Goal: Check status: Check status

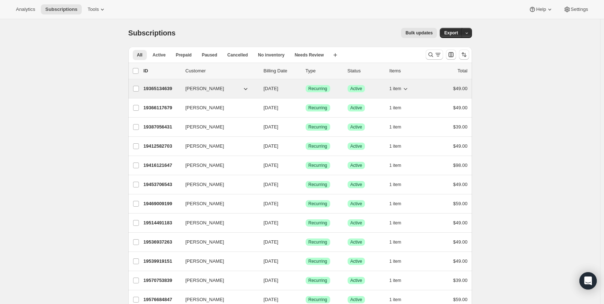
click at [156, 86] on p "19365134639" at bounding box center [162, 88] width 36 height 7
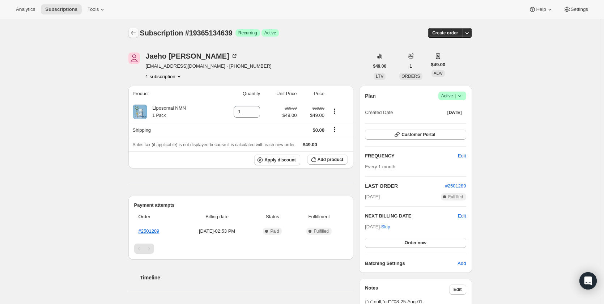
click at [139, 32] on button "Subscriptions" at bounding box center [133, 33] width 10 height 10
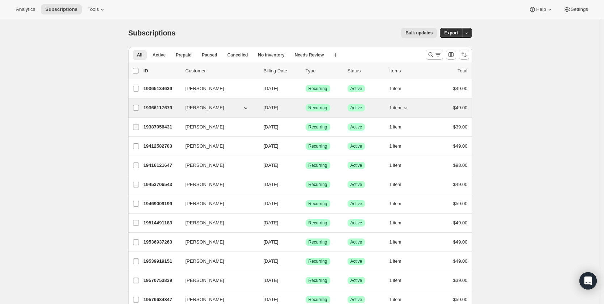
click at [157, 106] on p "19366117679" at bounding box center [162, 107] width 36 height 7
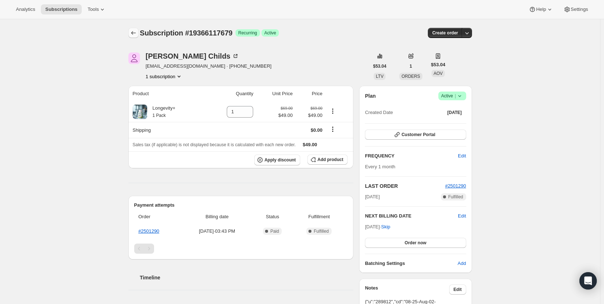
click at [131, 29] on button "Subscriptions" at bounding box center [133, 33] width 10 height 10
